Goal: Find specific page/section: Find specific page/section

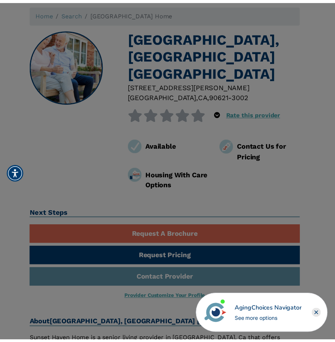
scroll to position [38, 0]
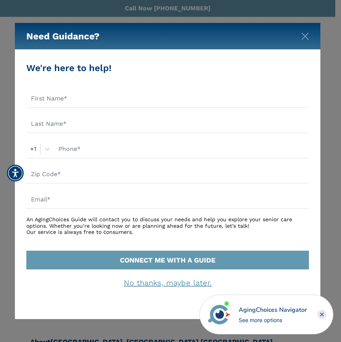
click at [301, 35] on div "Need Guidance?" at bounding box center [168, 36] width 306 height 27
click at [304, 34] on img "Close" at bounding box center [305, 36] width 8 height 8
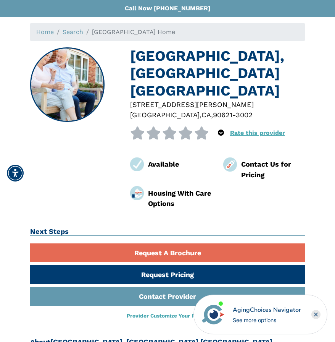
click at [254, 159] on div "Contact Us for Pricing" at bounding box center [273, 169] width 64 height 21
click at [227, 157] on img at bounding box center [230, 164] width 14 height 14
click at [233, 157] on img at bounding box center [230, 164] width 14 height 14
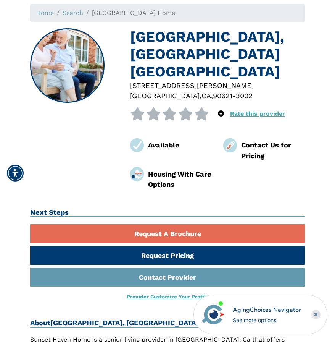
scroll to position [0, 0]
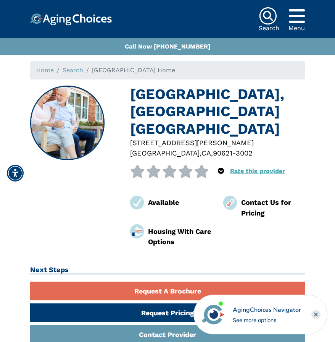
click at [261, 16] on img at bounding box center [268, 16] width 18 height 18
